Goal: Task Accomplishment & Management: Use online tool/utility

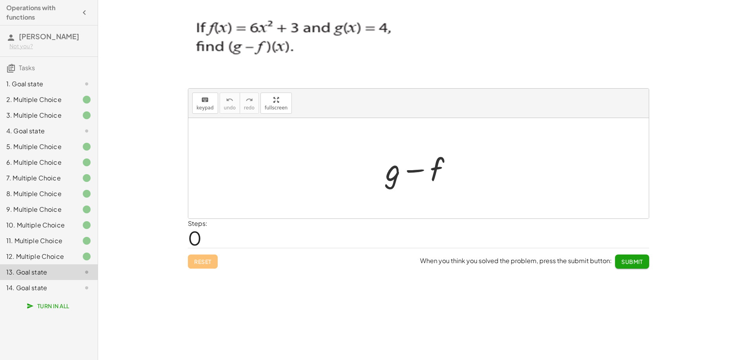
click at [34, 83] on div "1. Goal state" at bounding box center [37, 83] width 63 height 9
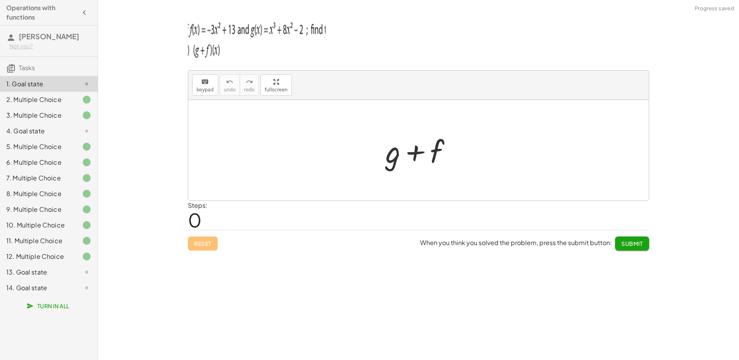
click at [31, 130] on div "4. Goal state" at bounding box center [37, 130] width 63 height 9
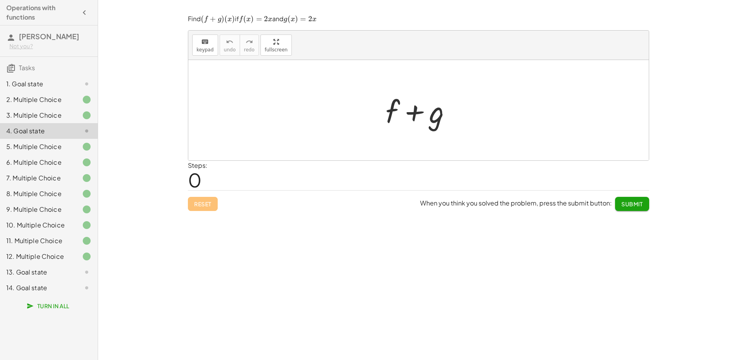
click at [399, 108] on div at bounding box center [422, 110] width 80 height 40
click at [200, 46] on div "keyboard" at bounding box center [205, 41] width 17 height 9
click at [430, 122] on div at bounding box center [422, 112] width 44 height 35
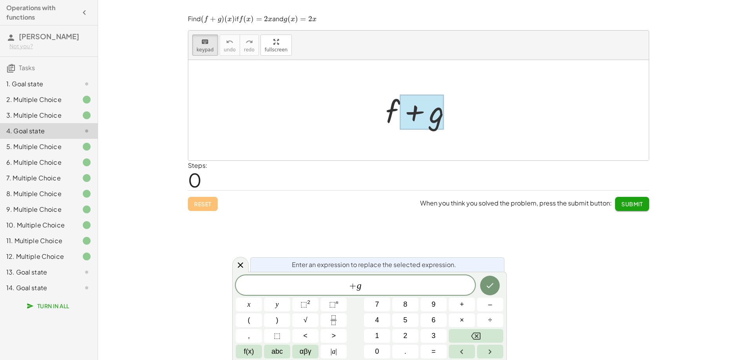
click at [400, 111] on div at bounding box center [422, 112] width 44 height 35
click at [390, 109] on div at bounding box center [422, 110] width 80 height 40
click at [374, 290] on span "+ g" at bounding box center [355, 285] width 239 height 11
click at [383, 106] on div at bounding box center [422, 110] width 80 height 40
click at [391, 109] on div at bounding box center [422, 110] width 80 height 40
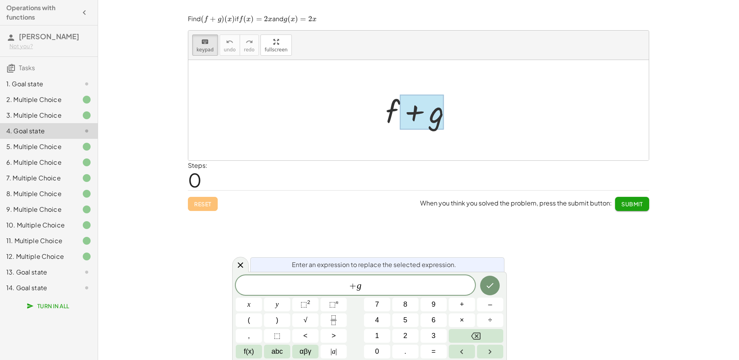
click at [391, 109] on div at bounding box center [422, 110] width 80 height 40
click at [370, 284] on span "+ g" at bounding box center [355, 285] width 239 height 11
click at [88, 268] on icon at bounding box center [86, 272] width 9 height 9
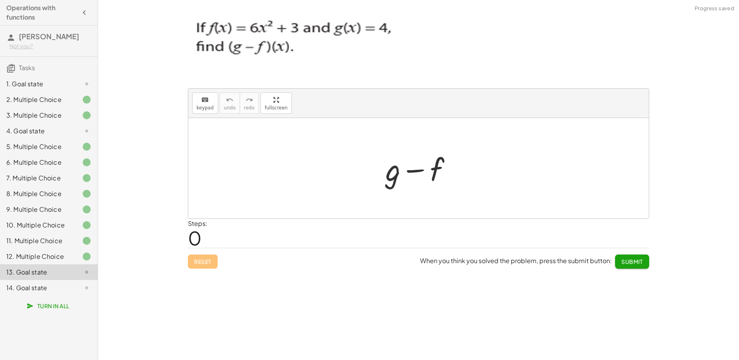
click at [72, 284] on div at bounding box center [80, 287] width 22 height 9
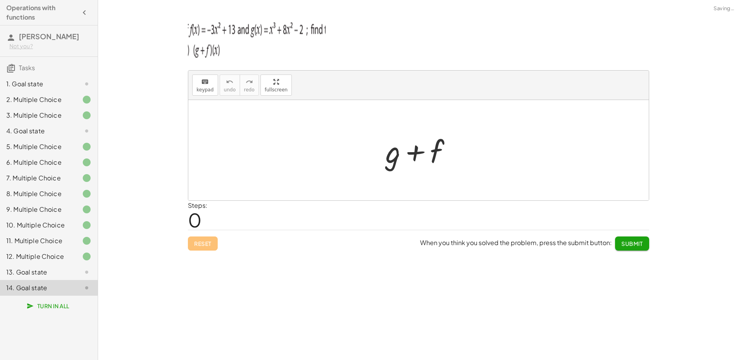
click at [69, 279] on div "13. Goal state" at bounding box center [49, 272] width 98 height 16
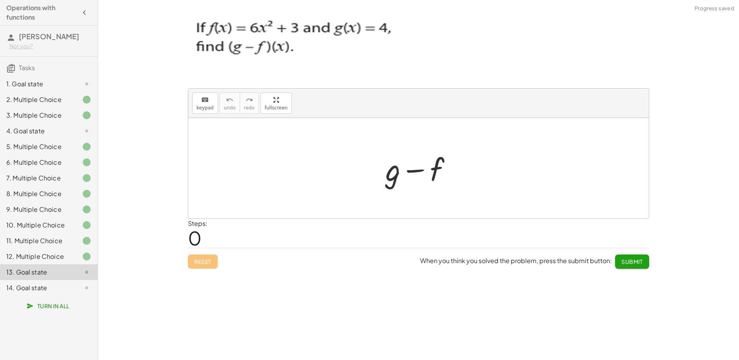
click at [71, 128] on div at bounding box center [80, 130] width 22 height 9
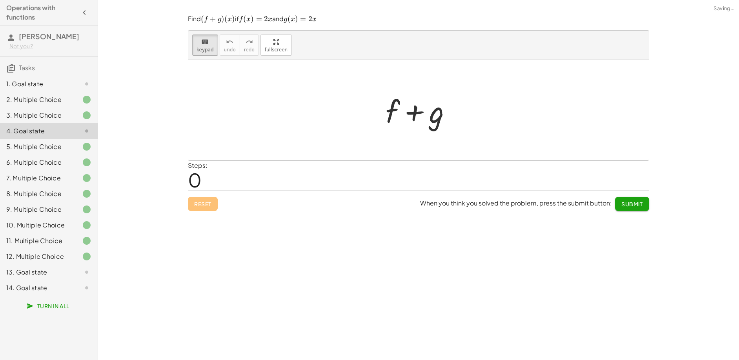
click at [74, 82] on div at bounding box center [80, 83] width 22 height 9
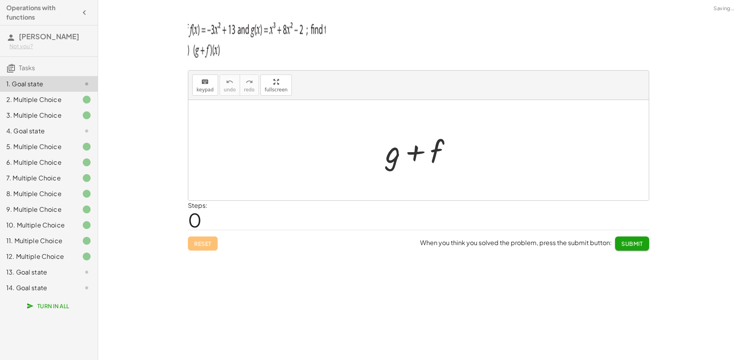
click at [70, 127] on div at bounding box center [80, 130] width 22 height 9
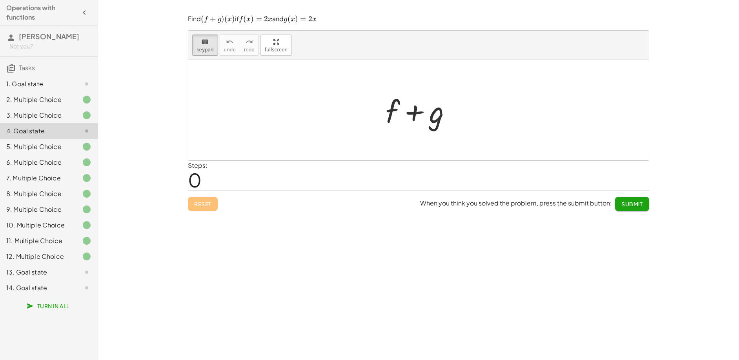
click at [49, 271] on div "13. Goal state" at bounding box center [37, 272] width 63 height 9
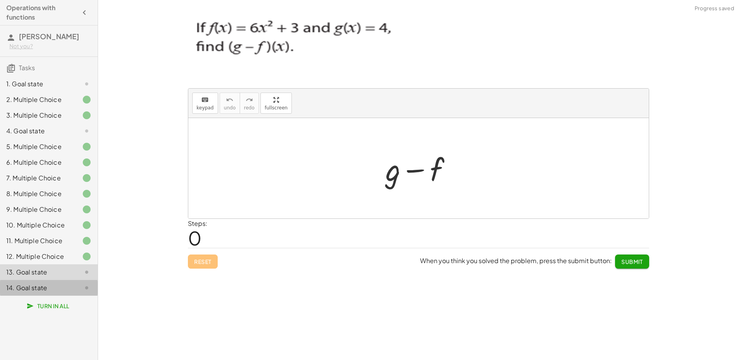
click at [54, 288] on div "14. Goal state" at bounding box center [37, 287] width 63 height 9
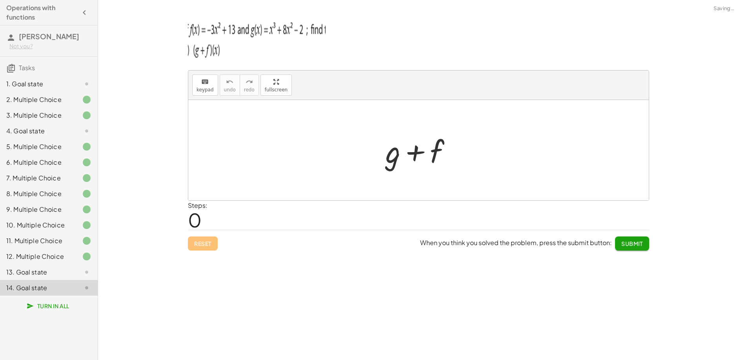
click at [60, 274] on div "13. Goal state" at bounding box center [37, 272] width 63 height 9
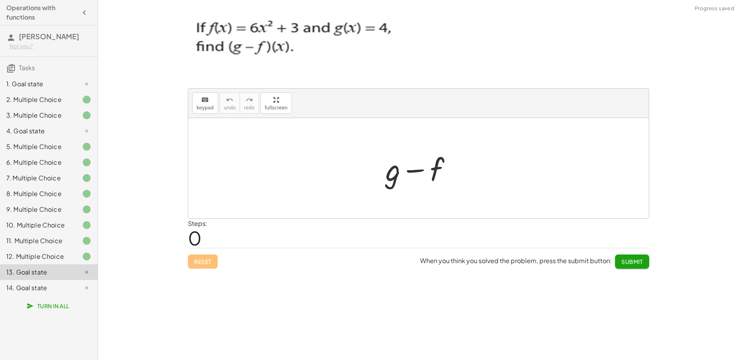
click at [73, 132] on div at bounding box center [80, 130] width 22 height 9
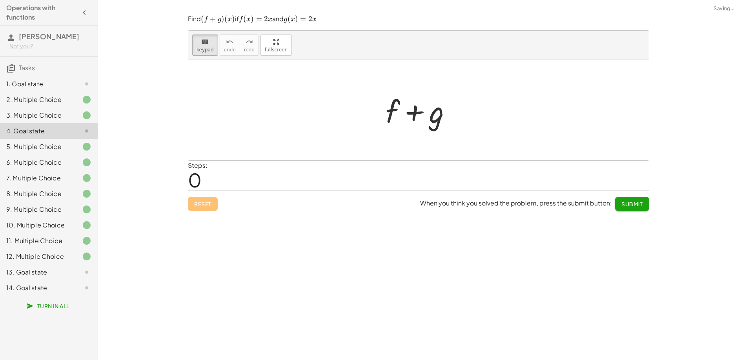
click at [79, 82] on div at bounding box center [80, 83] width 22 height 9
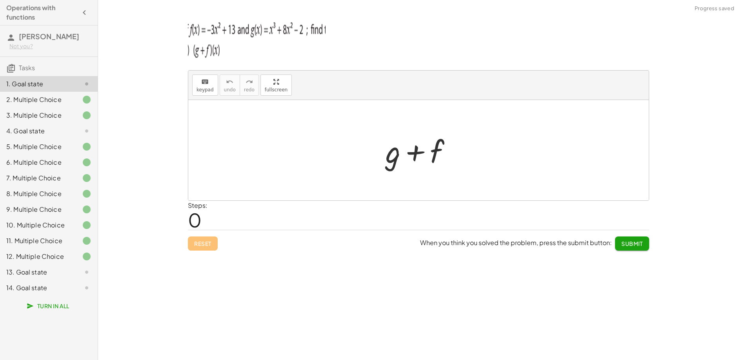
click at [70, 155] on div "4. Goal state" at bounding box center [49, 163] width 98 height 16
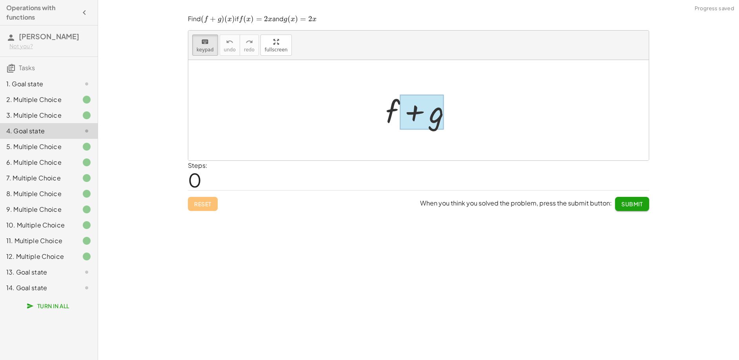
click at [413, 115] on div at bounding box center [422, 112] width 44 height 35
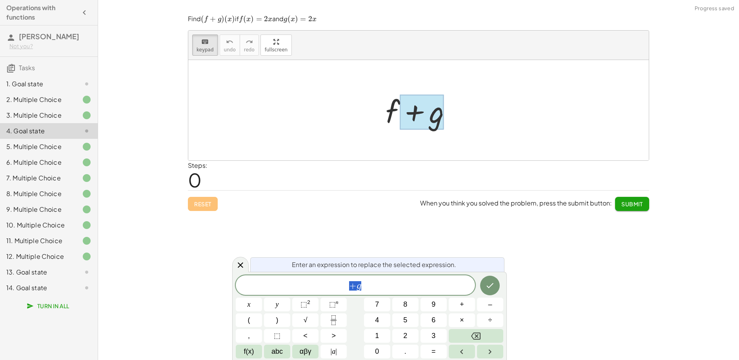
click at [389, 292] on div "+ g" at bounding box center [355, 285] width 239 height 20
click at [53, 308] on span "Turn In All" at bounding box center [48, 305] width 41 height 7
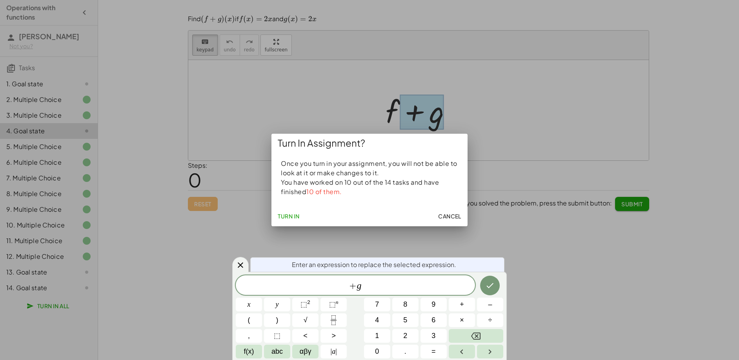
click at [449, 213] on span "Cancel" at bounding box center [449, 216] width 23 height 7
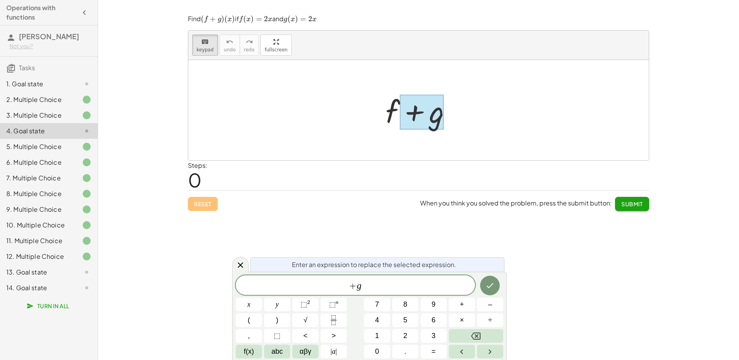
click at [396, 274] on div "Enter an expression to replace the selected expression. + g x y ⬚ 2 ⬚ n 7 8 9 +…" at bounding box center [369, 316] width 275 height 88
click at [382, 288] on span "+ g" at bounding box center [355, 285] width 239 height 11
click at [489, 335] on button "Backspace" at bounding box center [476, 336] width 55 height 14
click at [384, 333] on button "1" at bounding box center [377, 336] width 26 height 14
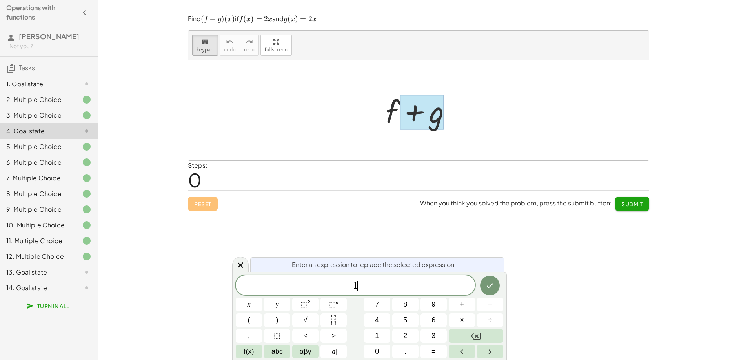
click at [402, 293] on div "1 ​" at bounding box center [355, 285] width 239 height 20
click at [481, 307] on button "–" at bounding box center [490, 305] width 26 height 14
click at [441, 320] on button "6" at bounding box center [434, 320] width 26 height 14
click at [256, 305] on button "x" at bounding box center [249, 305] width 26 height 14
click at [307, 308] on span "⬚ 2" at bounding box center [305, 304] width 10 height 11
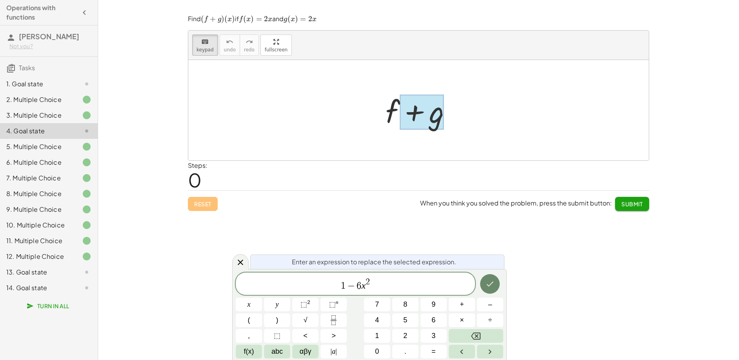
click at [491, 288] on icon "Done" at bounding box center [489, 283] width 9 height 9
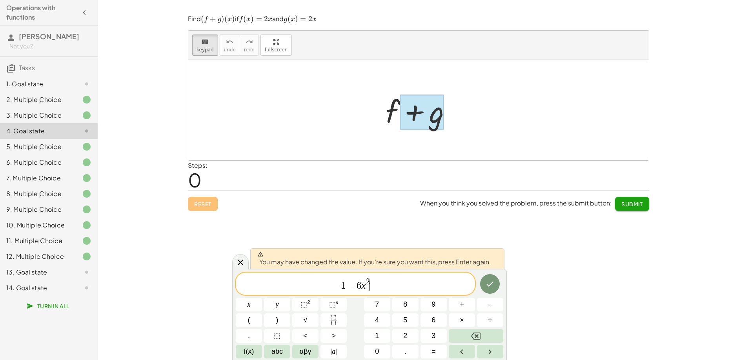
click at [408, 281] on span "1 − 6 x 2 ​" at bounding box center [355, 284] width 239 height 14
click at [402, 112] on div at bounding box center [422, 112] width 44 height 35
drag, startPoint x: 392, startPoint y: 116, endPoint x: 441, endPoint y: 126, distance: 50.2
click at [415, 111] on div "+ f + g" at bounding box center [415, 111] width 0 height 0
click at [625, 198] on button "Submit" at bounding box center [632, 204] width 34 height 14
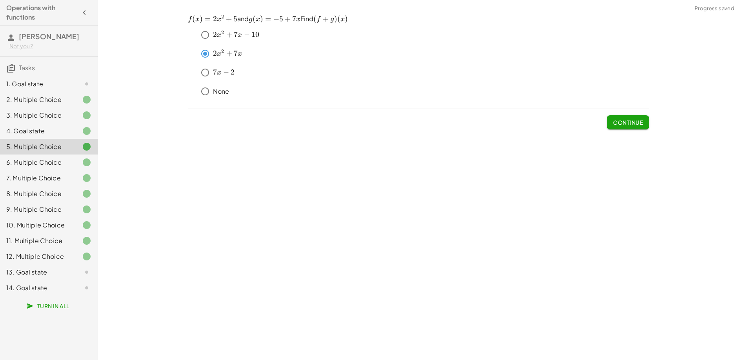
click at [66, 144] on div "5. Multiple Choice" at bounding box center [37, 146] width 63 height 9
click at [73, 159] on div at bounding box center [80, 162] width 22 height 9
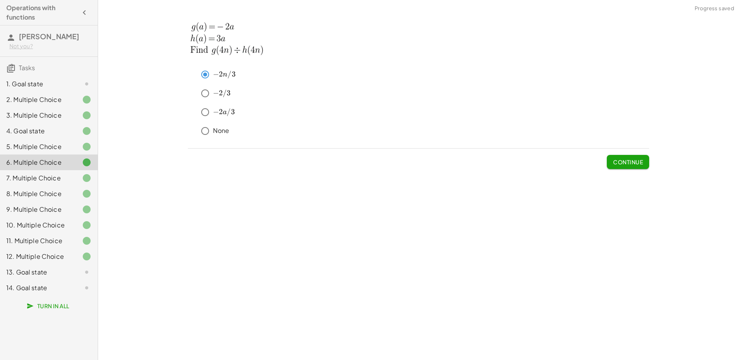
click at [72, 131] on div at bounding box center [80, 130] width 22 height 9
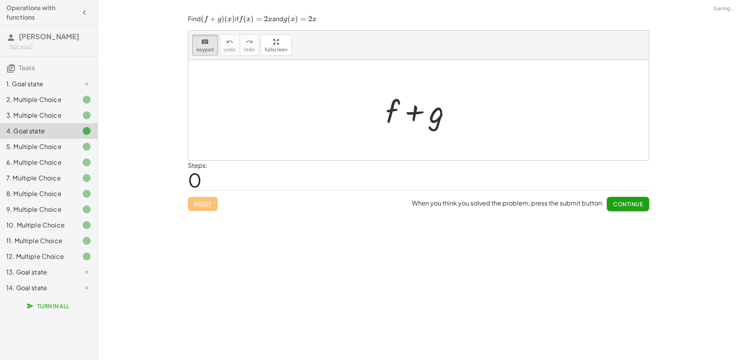
click at [0, 0] on div "Find ﻿ ( f + g ) ( x ) (f+g)(x) ( f + g ) ( x ) ﻿ if ﻿ f ( x ) = 2 x f(x)=2x f …" at bounding box center [0, 0] width 0 height 0
click at [201, 200] on div "Reset When you think you solved the problem, press the submit button: Continue" at bounding box center [418, 200] width 461 height 21
click at [202, 204] on div "Reset When you think you solved the problem, press the submit button: Continue" at bounding box center [418, 200] width 461 height 21
click at [204, 49] on span "keypad" at bounding box center [205, 49] width 17 height 5
click at [412, 113] on div at bounding box center [422, 110] width 80 height 40
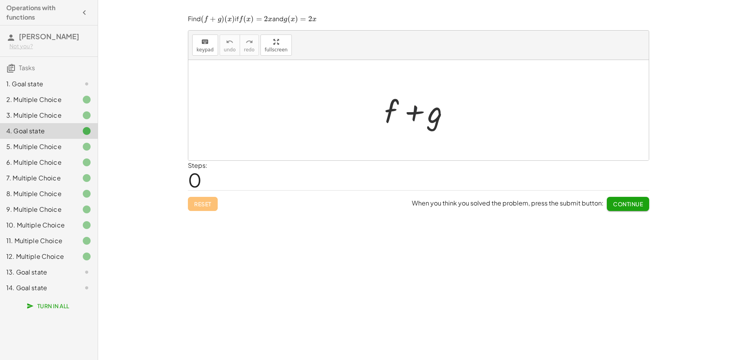
drag, startPoint x: 406, startPoint y: 116, endPoint x: 216, endPoint y: 73, distance: 194.2
click at [405, 116] on div at bounding box center [422, 110] width 80 height 40
click at [206, 48] on span "keypad" at bounding box center [205, 49] width 17 height 5
click at [393, 113] on div at bounding box center [393, 111] width 14 height 36
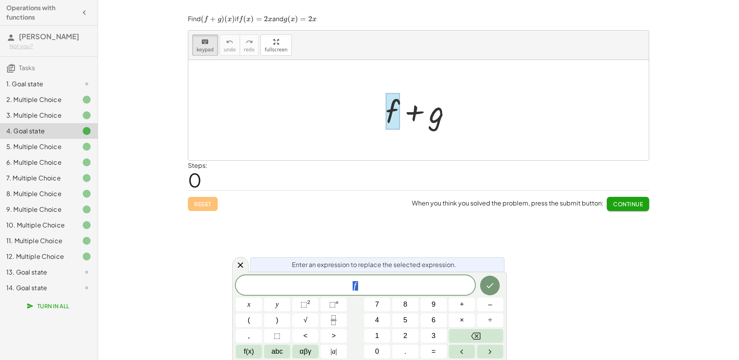
drag, startPoint x: 406, startPoint y: 117, endPoint x: 419, endPoint y: 120, distance: 13.2
click at [406, 117] on div at bounding box center [422, 110] width 80 height 40
drag, startPoint x: 419, startPoint y: 120, endPoint x: 428, endPoint y: 120, distance: 9.4
click at [429, 120] on div at bounding box center [422, 110] width 80 height 40
drag, startPoint x: 412, startPoint y: 126, endPoint x: 424, endPoint y: 127, distance: 11.8
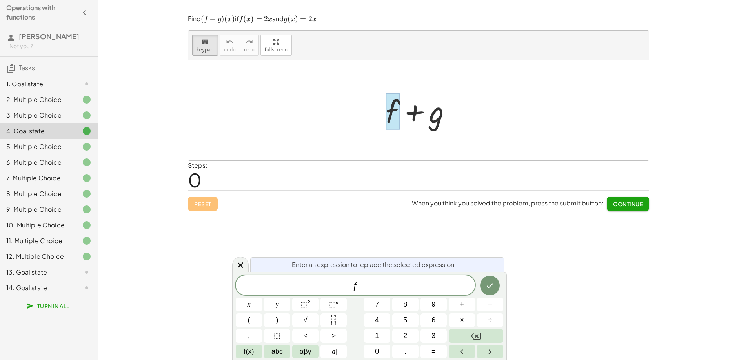
click at [418, 127] on div at bounding box center [422, 110] width 80 height 40
click at [428, 126] on div at bounding box center [422, 110] width 80 height 40
click at [315, 150] on div at bounding box center [418, 110] width 461 height 100
click at [36, 310] on button "Turn In All" at bounding box center [49, 306] width 54 height 14
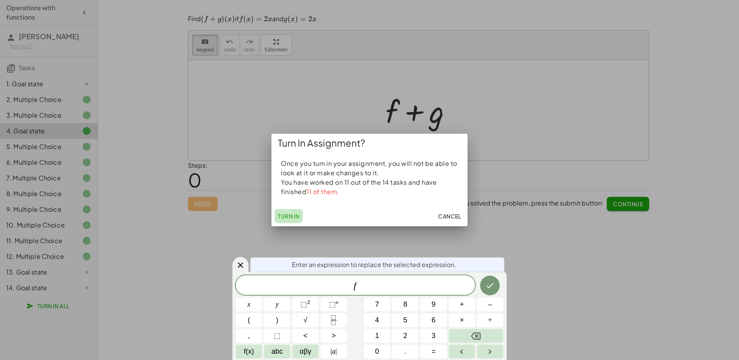
click at [283, 219] on span "Turn In" at bounding box center [289, 216] width 22 height 7
click at [293, 220] on button "Turn In" at bounding box center [289, 216] width 28 height 14
click at [291, 216] on span "Turn In" at bounding box center [289, 216] width 22 height 7
click at [454, 215] on span "Cancel" at bounding box center [449, 216] width 23 height 7
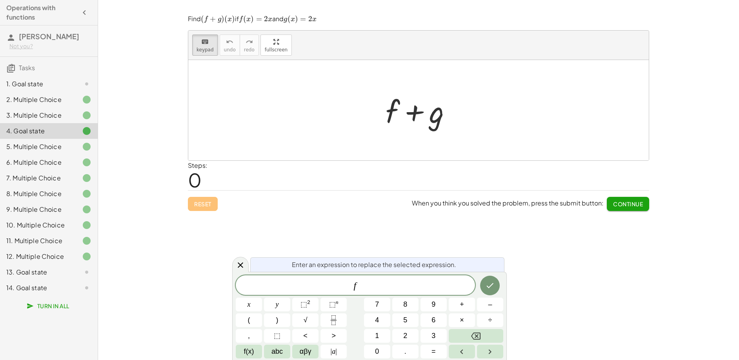
click at [401, 279] on div "f" at bounding box center [355, 285] width 239 height 20
click at [68, 174] on div "7. Multiple Choice" at bounding box center [37, 177] width 63 height 9
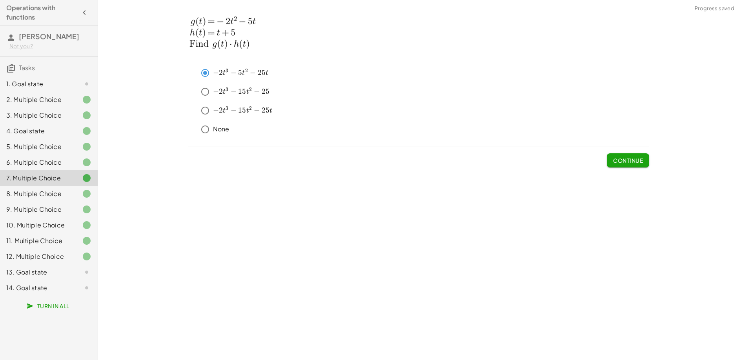
click at [55, 264] on div "11. Multiple Choice" at bounding box center [49, 272] width 98 height 16
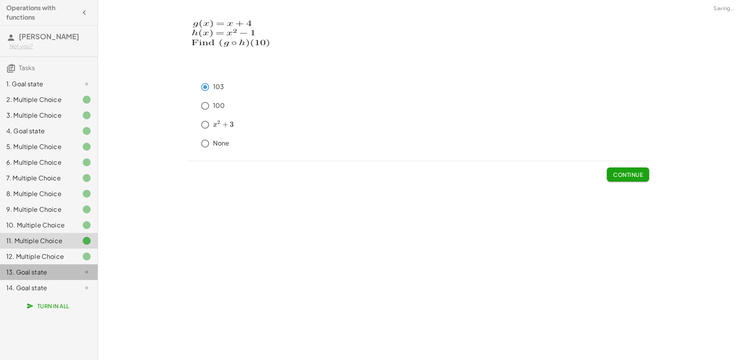
click at [55, 265] on div "13. Goal state" at bounding box center [49, 272] width 98 height 16
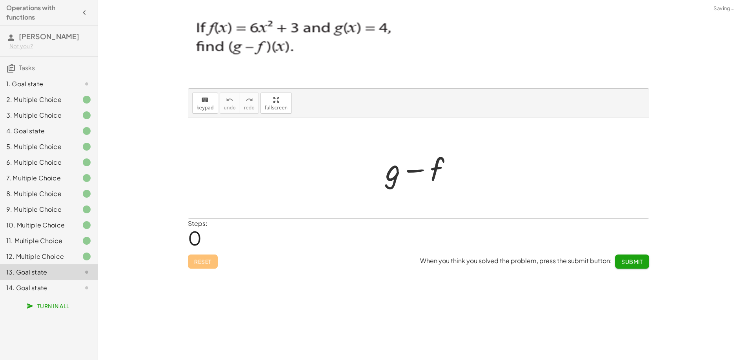
click at [55, 259] on div "12. Multiple Choice" at bounding box center [37, 256] width 63 height 9
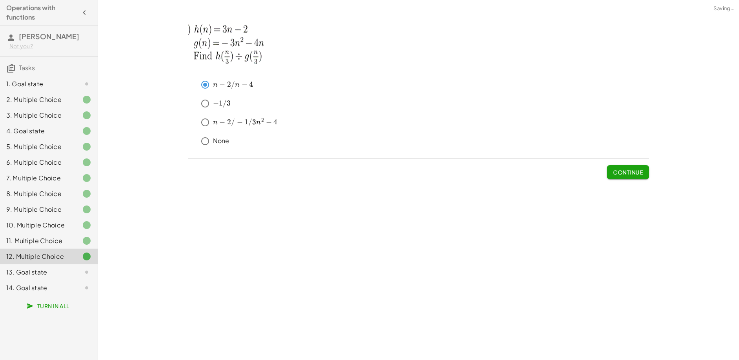
click at [44, 302] on button "Turn In All" at bounding box center [49, 306] width 54 height 14
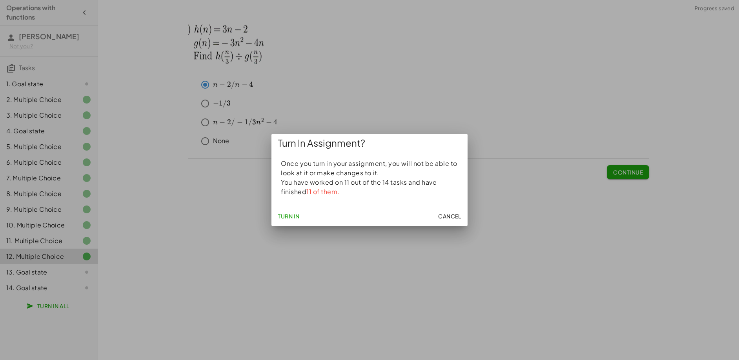
click at [293, 209] on button "Turn In" at bounding box center [289, 216] width 28 height 14
click at [293, 217] on span "Turn In" at bounding box center [289, 216] width 22 height 7
click at [440, 217] on span "Cancel" at bounding box center [449, 216] width 23 height 7
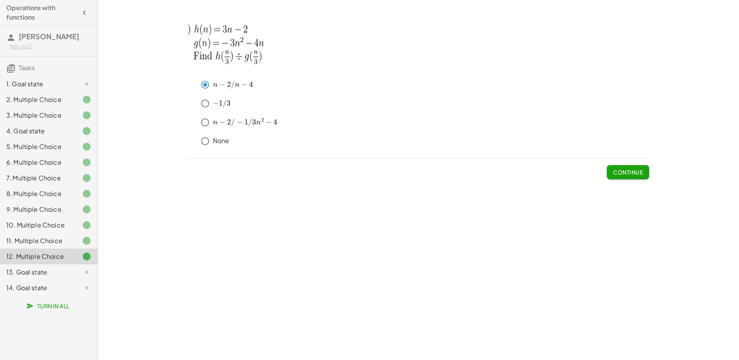
click at [48, 304] on span "Turn In All" at bounding box center [48, 305] width 41 height 7
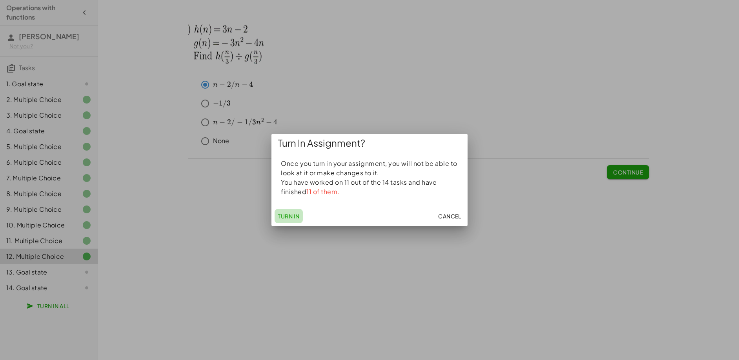
click at [275, 217] on button "Turn In" at bounding box center [289, 216] width 28 height 14
click at [162, 229] on div at bounding box center [369, 180] width 739 height 360
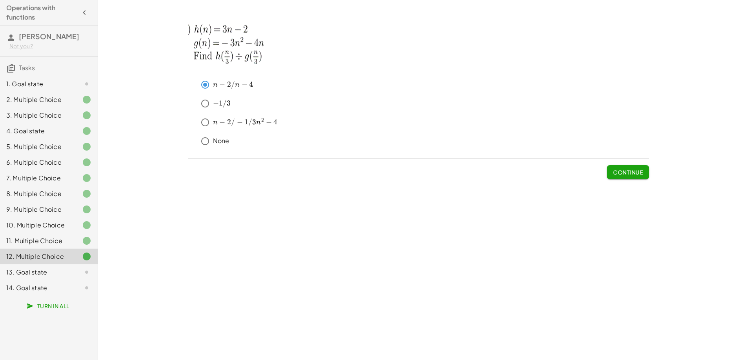
click at [73, 270] on div at bounding box center [80, 272] width 22 height 9
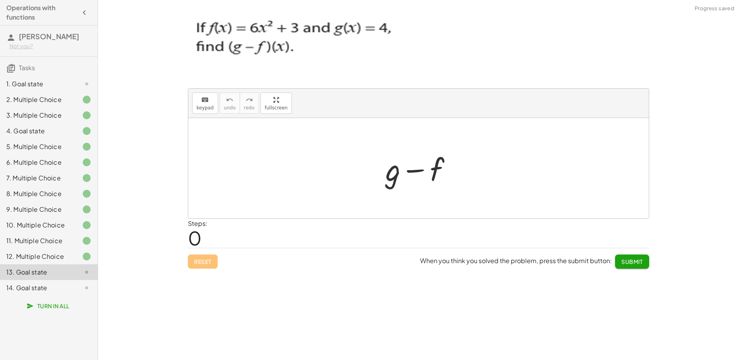
click at [191, 264] on div "Reset When you think you solved the problem, press the submit button: Submit" at bounding box center [418, 258] width 461 height 21
click at [636, 259] on span "Submit" at bounding box center [632, 261] width 22 height 7
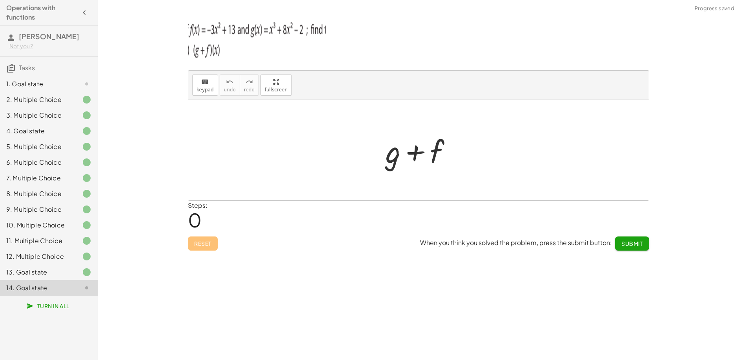
click at [644, 243] on button "Submit" at bounding box center [632, 244] width 34 height 14
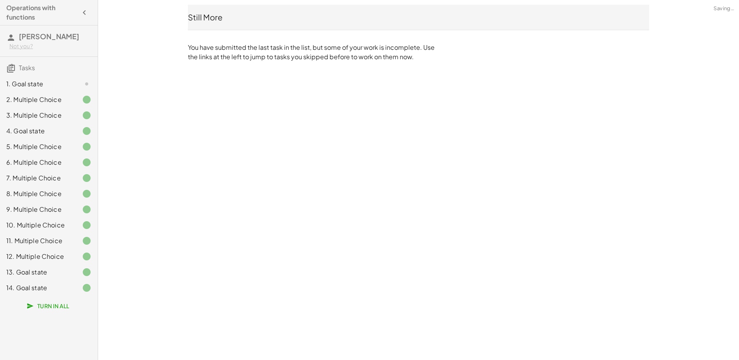
click at [77, 82] on div at bounding box center [80, 83] width 22 height 9
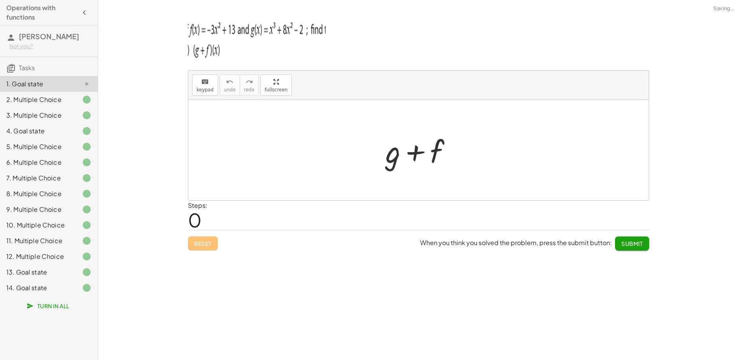
click at [615, 239] on button "Submit" at bounding box center [632, 244] width 34 height 14
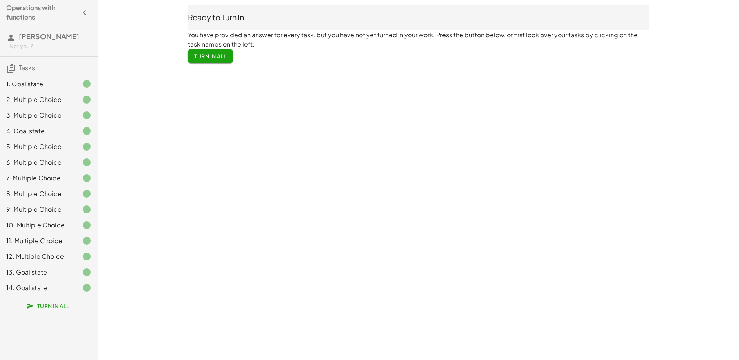
click at [30, 307] on icon "button" at bounding box center [30, 305] width 7 height 7
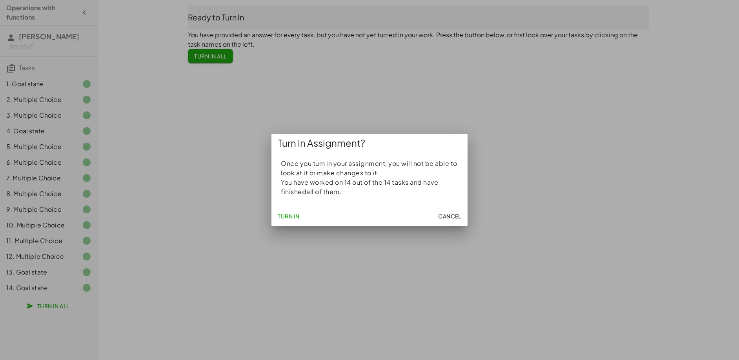
click at [280, 216] on span "Turn In" at bounding box center [289, 216] width 22 height 7
